Goal: Check status: Check status

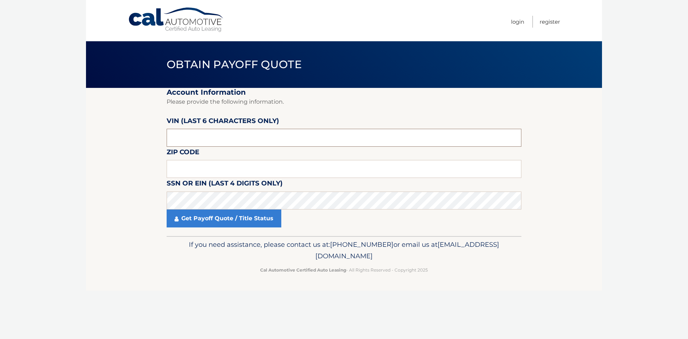
click at [218, 144] on input "text" at bounding box center [344, 138] width 355 height 18
type input "006840"
click at [201, 168] on input "text" at bounding box center [344, 169] width 355 height 18
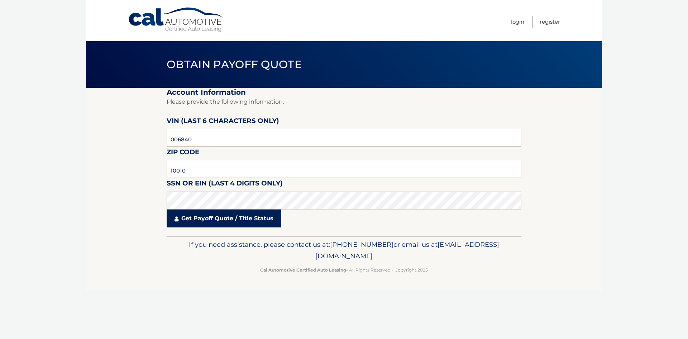
click at [203, 216] on link "Get Payoff Quote / Title Status" at bounding box center [224, 218] width 115 height 18
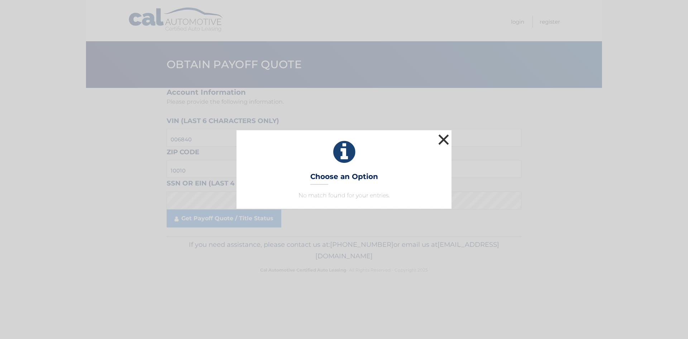
drag, startPoint x: 445, startPoint y: 137, endPoint x: 432, endPoint y: 137, distance: 12.9
click at [445, 137] on button "×" at bounding box center [443, 139] width 14 height 14
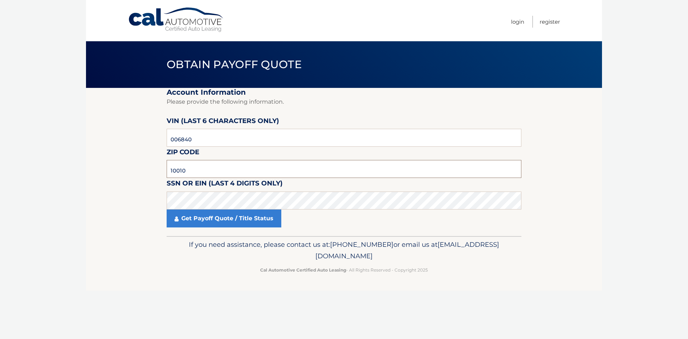
drag, startPoint x: 78, startPoint y: 167, endPoint x: 31, endPoint y: 167, distance: 47.7
click at [31, 167] on body "Cal Automotive Menu Login Register Obtain Payoff Quote" at bounding box center [344, 169] width 688 height 339
type input "11209"
click at [253, 212] on link "Get Payoff Quote / Title Status" at bounding box center [224, 218] width 115 height 18
click at [253, 215] on link "Get Payoff Quote / Title Status" at bounding box center [224, 218] width 115 height 18
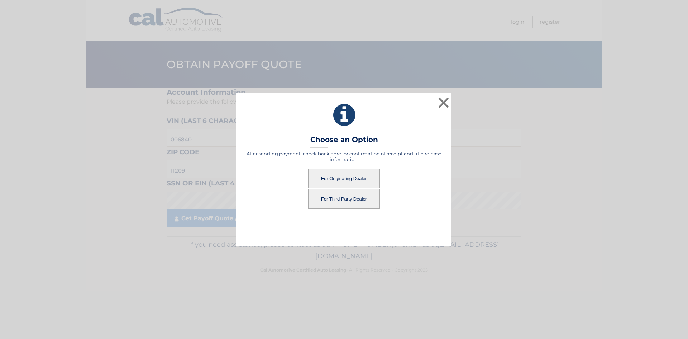
click at [336, 185] on button "For Originating Dealer" at bounding box center [344, 178] width 72 height 20
click at [337, 183] on button "For Originating Dealer" at bounding box center [344, 178] width 72 height 20
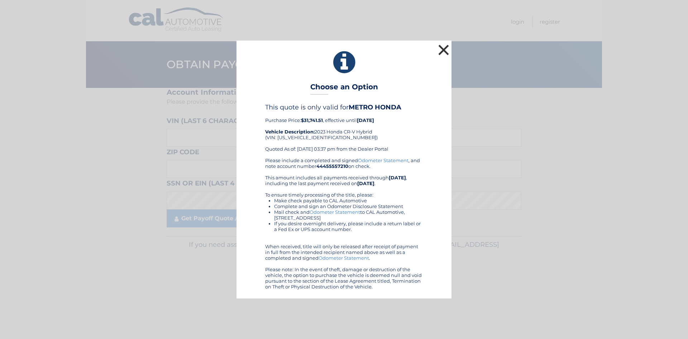
click at [445, 47] on button "×" at bounding box center [443, 50] width 14 height 14
